Goal: Transaction & Acquisition: Purchase product/service

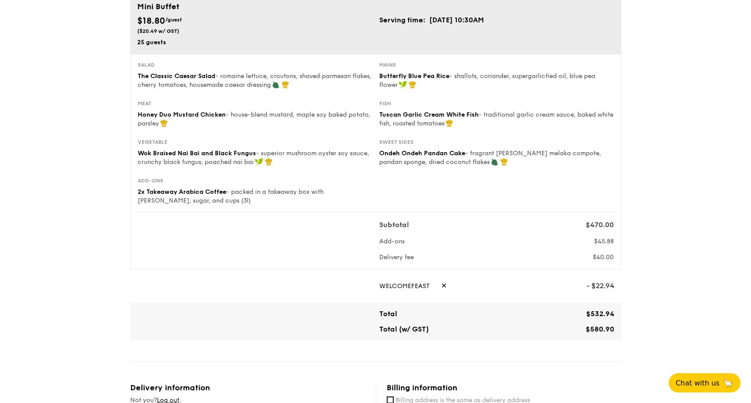
scroll to position [132, 0]
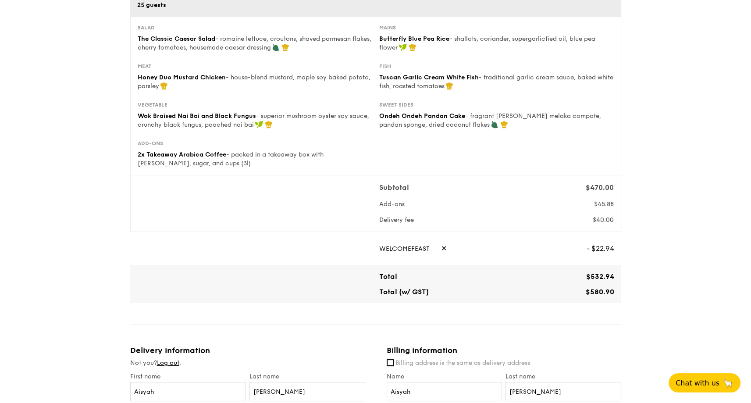
click at [608, 243] on span "- $22.94" at bounding box center [601, 248] width 28 height 19
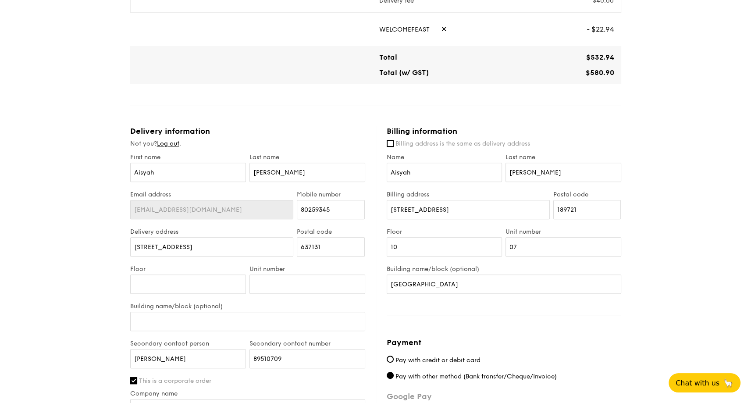
scroll to position [483, 0]
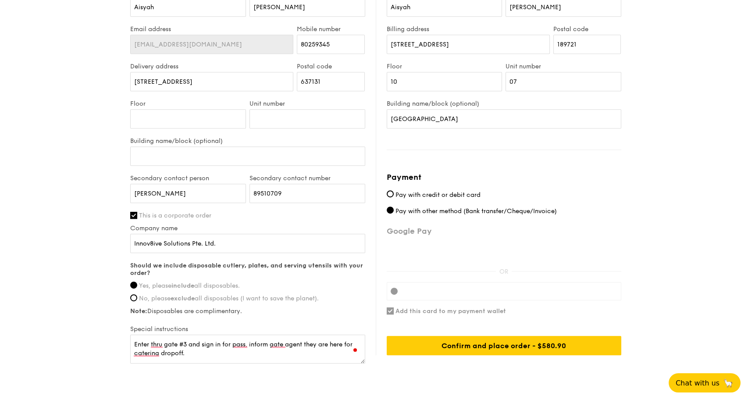
scroll to position [547, 0]
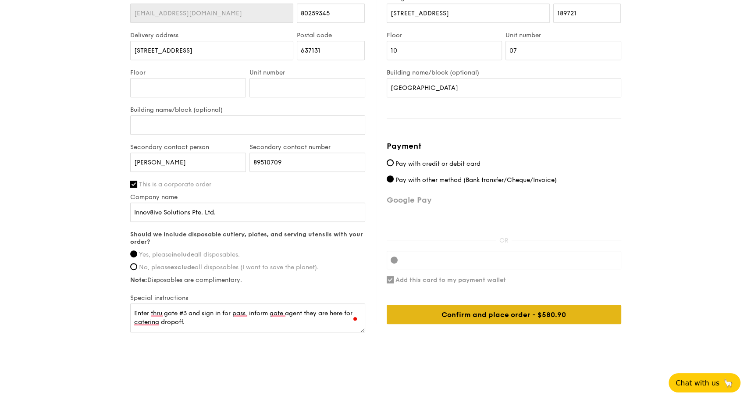
click at [500, 315] on div "Confirm and place order - $580.90" at bounding box center [504, 314] width 235 height 19
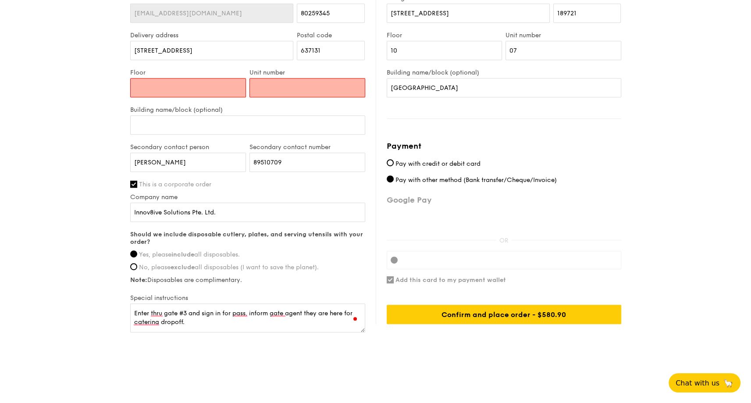
click at [167, 87] on input "Floor" at bounding box center [188, 87] width 116 height 19
type input "00"
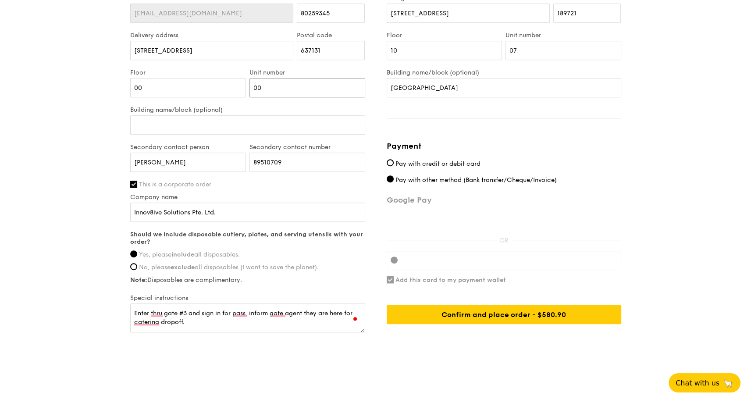
type input "00"
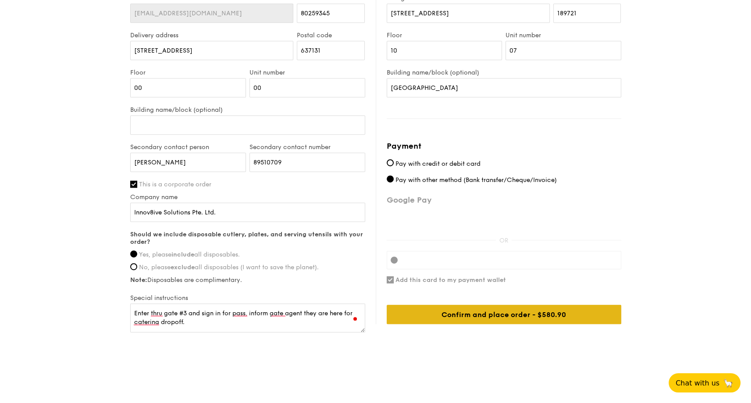
click at [501, 315] on div "Confirm and place order - $580.90" at bounding box center [504, 314] width 235 height 19
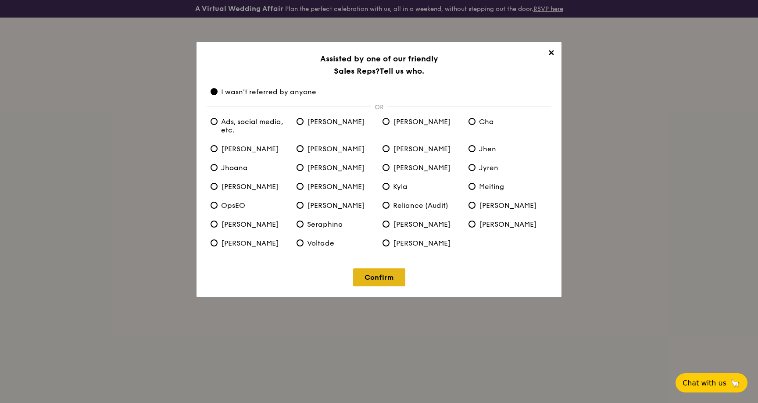
click at [377, 278] on link "Confirm" at bounding box center [379, 277] width 52 height 18
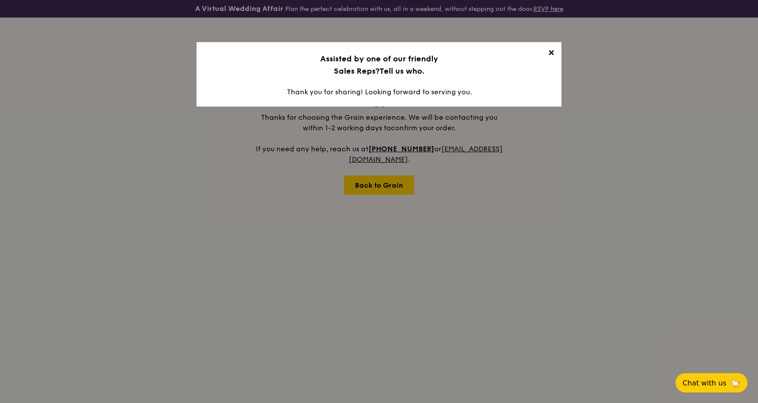
click at [553, 54] on span "✕" at bounding box center [551, 54] width 12 height 12
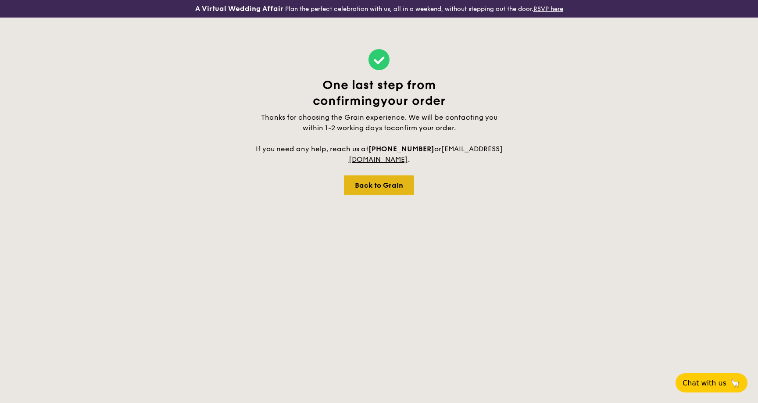
click at [384, 186] on div "Back to Grain" at bounding box center [379, 184] width 70 height 19
select select
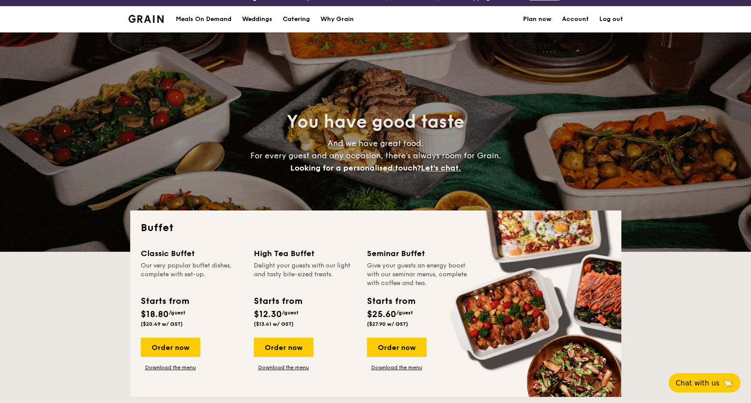
scroll to position [44, 0]
